Goal: Task Accomplishment & Management: Manage account settings

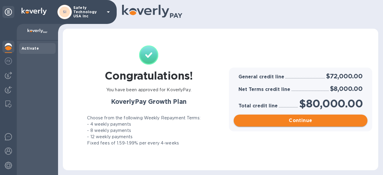
click at [301, 120] on span "Continue" at bounding box center [300, 120] width 124 height 7
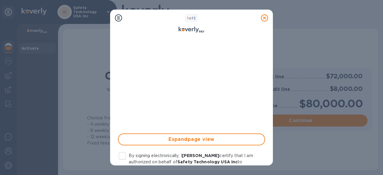
scroll to position [150, 0]
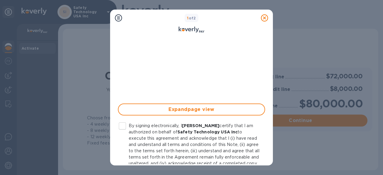
click at [125, 125] on input "By signing electronically, I [PERSON_NAME] certify that I am authorized on beha…" at bounding box center [122, 126] width 13 height 13
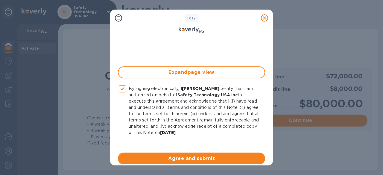
scroll to position [190, 0]
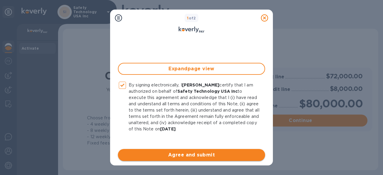
click at [190, 154] on span "Agree and submit" at bounding box center [192, 154] width 138 height 7
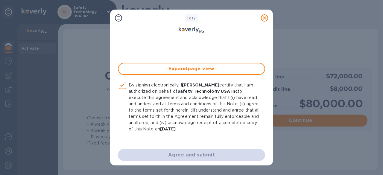
checkbox input "false"
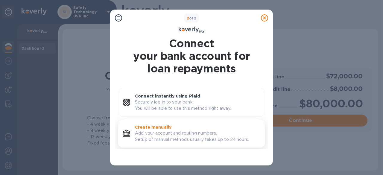
click at [181, 129] on p "Create manually" at bounding box center [197, 127] width 125 height 6
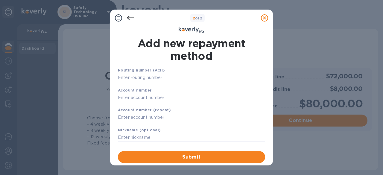
click at [139, 76] on input "text" at bounding box center [191, 77] width 147 height 9
paste input "111000753"
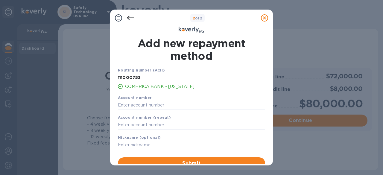
type input "111000753"
click at [131, 104] on input "text" at bounding box center [191, 104] width 147 height 9
paste input "1883196212"
type input "1883196212"
click at [121, 123] on input "text" at bounding box center [191, 125] width 147 height 9
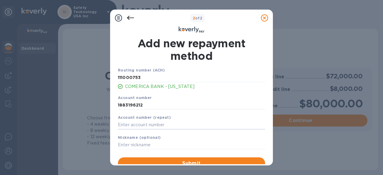
paste input "1883196212"
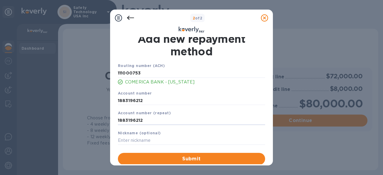
scroll to position [5, 0]
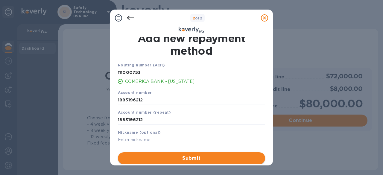
type input "1883196212"
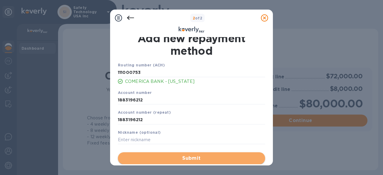
click at [198, 156] on span "Submit" at bounding box center [192, 158] width 138 height 7
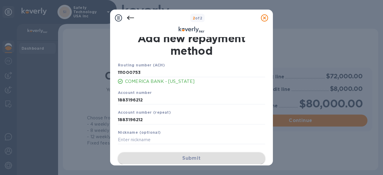
scroll to position [0, 0]
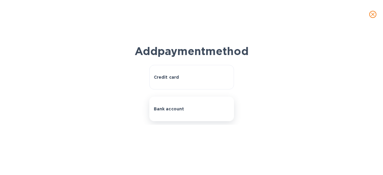
click at [178, 112] on p "Bank account" at bounding box center [169, 109] width 31 height 6
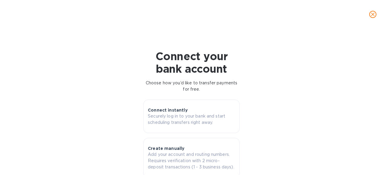
scroll to position [27, 0]
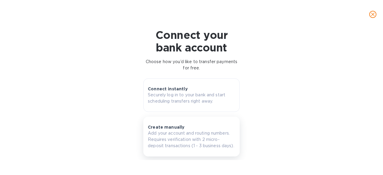
click at [176, 136] on p "Add your account and routing numbers. Requires verification with 2 micro-deposi…" at bounding box center [191, 139] width 87 height 19
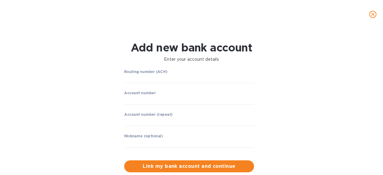
scroll to position [0, 0]
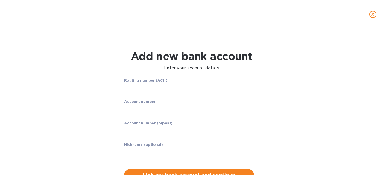
click at [130, 108] on input "string" at bounding box center [189, 108] width 130 height 9
click at [135, 109] on input "string" at bounding box center [189, 108] width 130 height 9
type input "1883196212"
click at [129, 87] on input "string" at bounding box center [189, 87] width 130 height 9
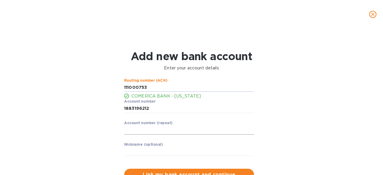
type input "111000753"
click at [133, 130] on input "string" at bounding box center [189, 130] width 130 height 9
type input "1883196212"
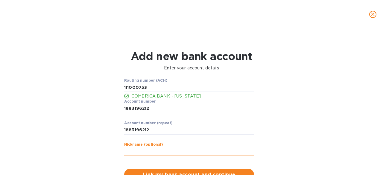
click at [153, 150] on input "text" at bounding box center [189, 151] width 130 height 9
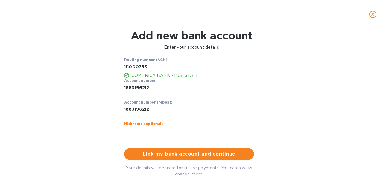
scroll to position [30, 0]
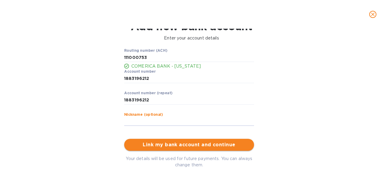
click at [187, 145] on span "Link my bank account and continue" at bounding box center [189, 144] width 120 height 7
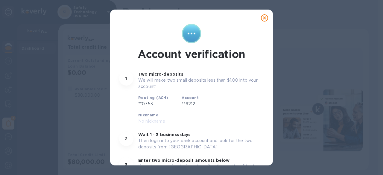
radio input "false"
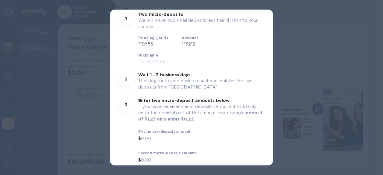
scroll to position [65, 0]
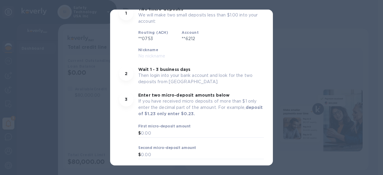
click at [201, 172] on span "Okay" at bounding box center [191, 175] width 135 height 7
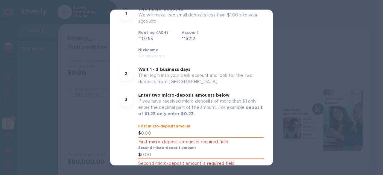
click at [142, 129] on input "text" at bounding box center [202, 133] width 123 height 9
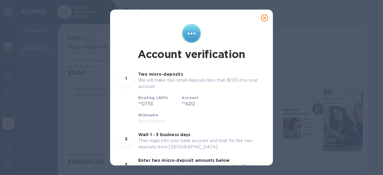
click at [263, 17] on icon at bounding box center [264, 17] width 7 height 7
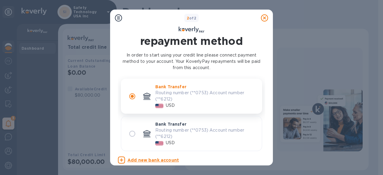
scroll to position [33, 0]
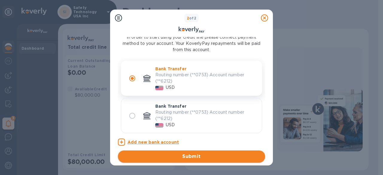
click at [199, 155] on span "Submit" at bounding box center [192, 156] width 138 height 7
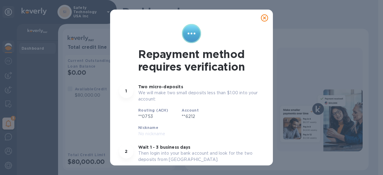
click at [264, 18] on icon at bounding box center [264, 17] width 7 height 7
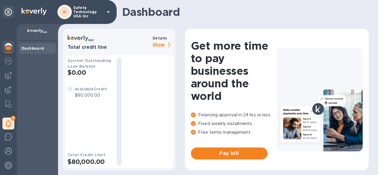
click at [161, 44] on p "Show" at bounding box center [163, 44] width 20 height 7
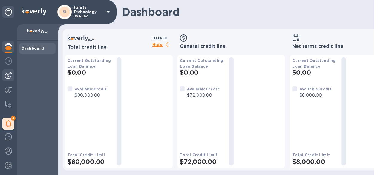
click at [10, 76] on img at bounding box center [8, 75] width 7 height 7
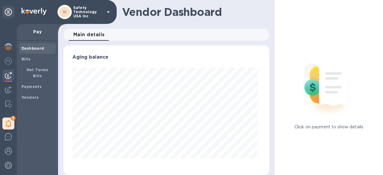
scroll to position [129, 203]
click at [29, 58] on b "Bills" at bounding box center [26, 59] width 9 height 4
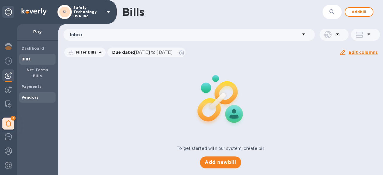
click at [30, 95] on b "Vendors" at bounding box center [30, 97] width 17 height 4
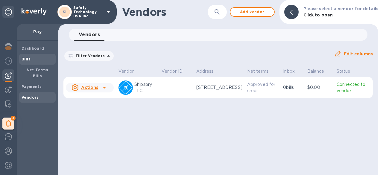
click at [34, 58] on span "Bills" at bounding box center [38, 59] width 32 height 6
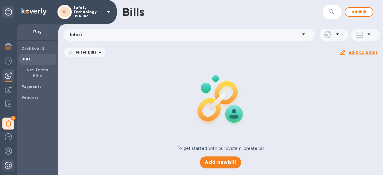
click at [10, 164] on img at bounding box center [8, 165] width 7 height 7
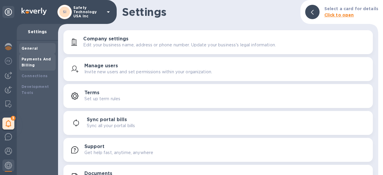
click at [38, 59] on b "Payments And Billing" at bounding box center [37, 62] width 30 height 10
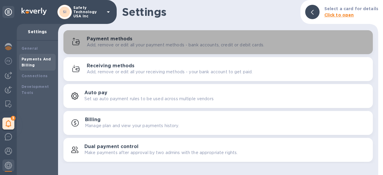
click at [151, 46] on p "Add, remove or edit all your payment methods - bank accounts, credit or debit c…" at bounding box center [175, 45] width 177 height 6
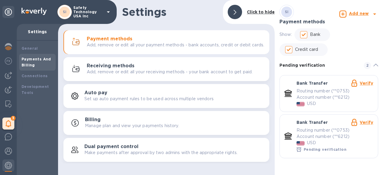
click at [356, 15] on b "Add new" at bounding box center [359, 13] width 20 height 5
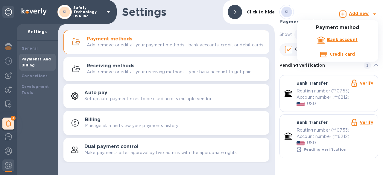
click at [7, 137] on div at bounding box center [191, 87] width 383 height 175
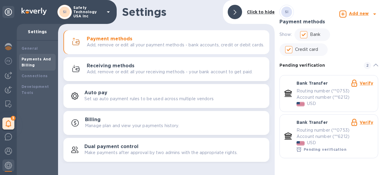
click at [7, 137] on img at bounding box center [8, 136] width 7 height 7
